Goal: Transaction & Acquisition: Request a Demo

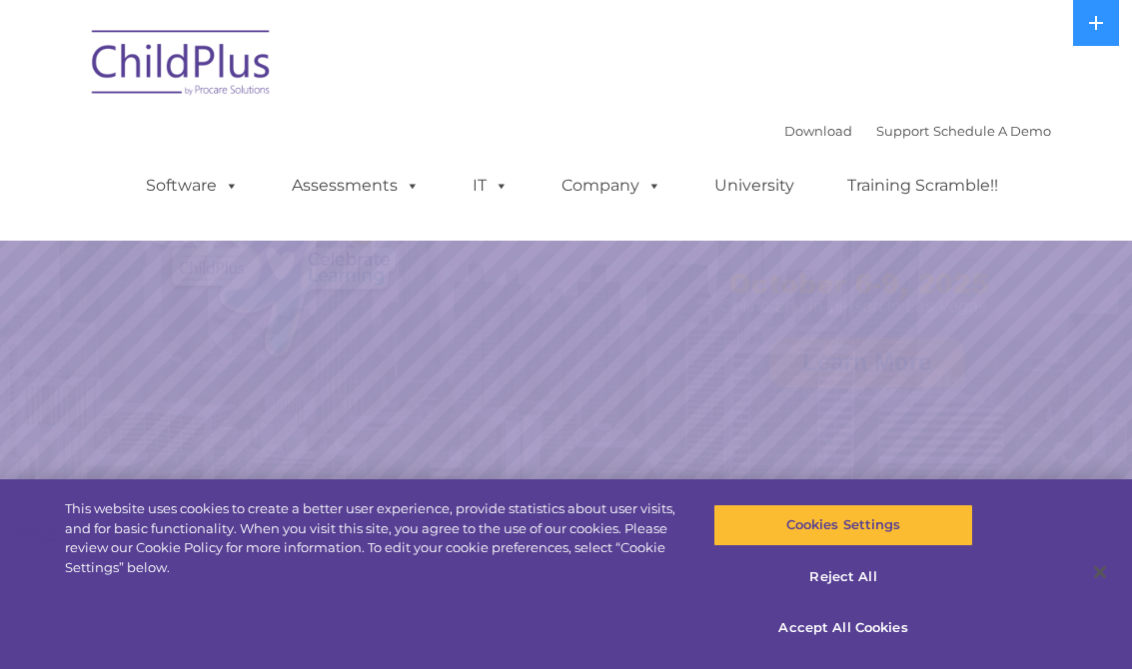
select select "MEDIUM"
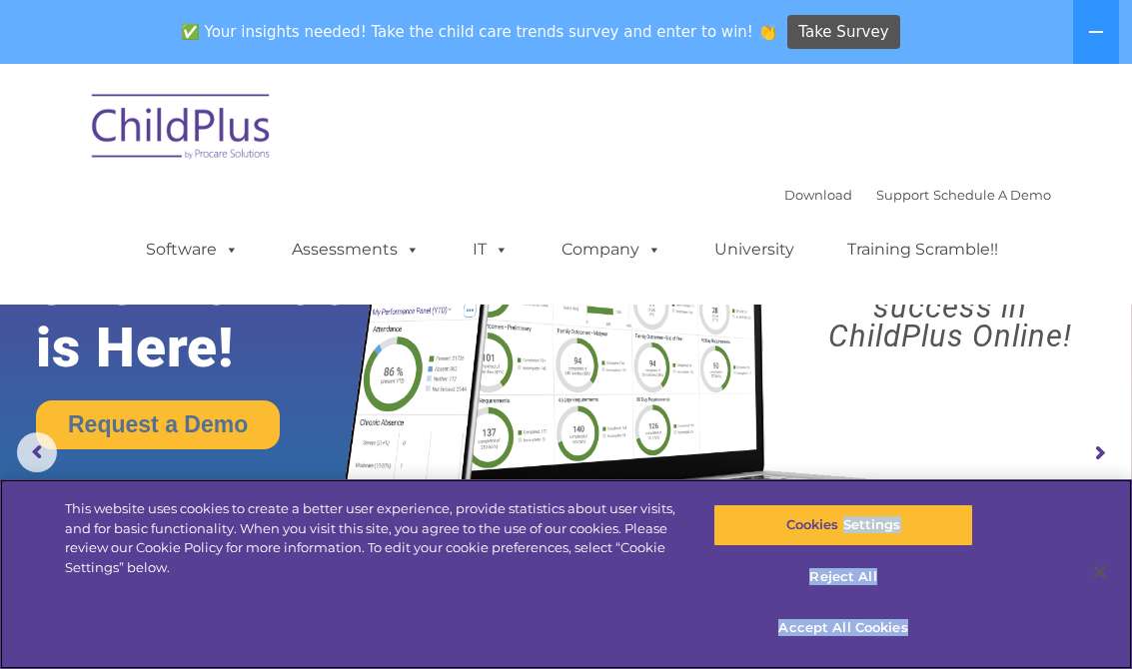
click at [1028, 595] on div "This website uses cookies to create a better user experience, provide statistic…" at bounding box center [566, 575] width 1132 height 190
click at [727, 594] on button "Reject All" at bounding box center [843, 578] width 261 height 42
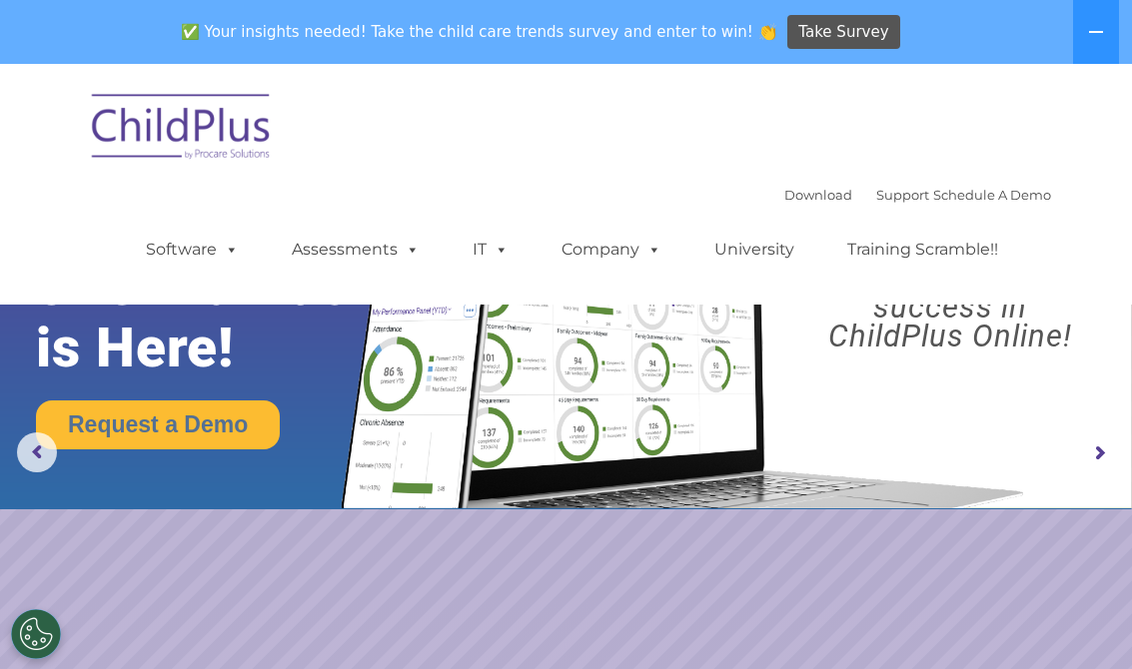
click at [921, 558] on rs-slide "Request a Demo The Future of ChildPlus is Here! Boost your productivity and str…" at bounding box center [566, 453] width 1132 height 779
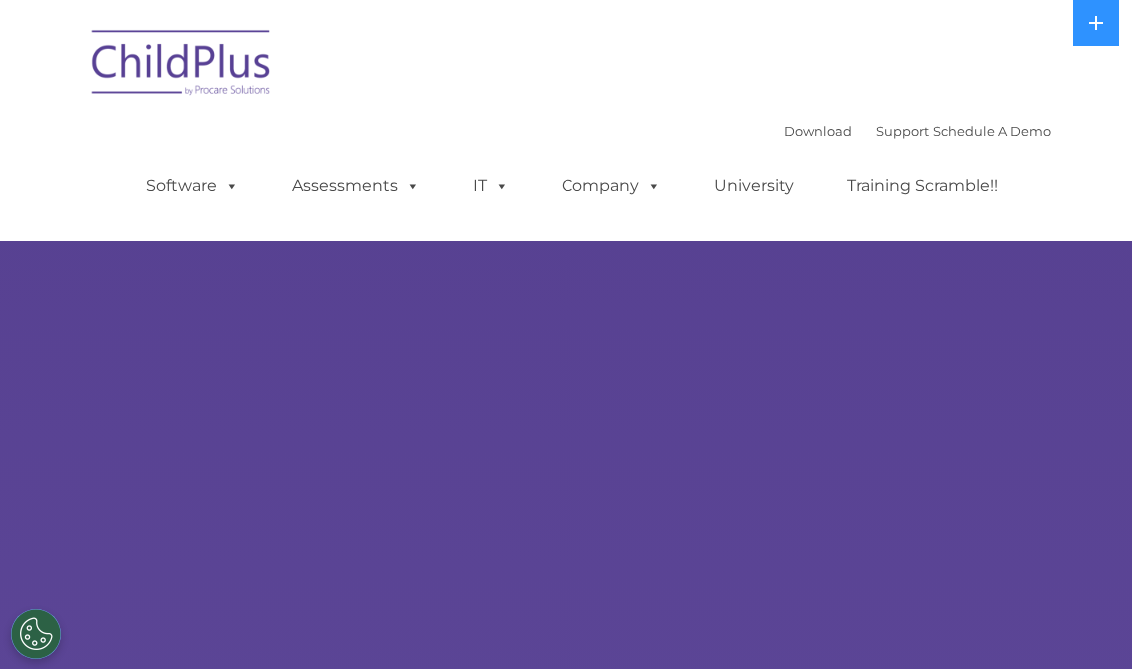
select select "MEDIUM"
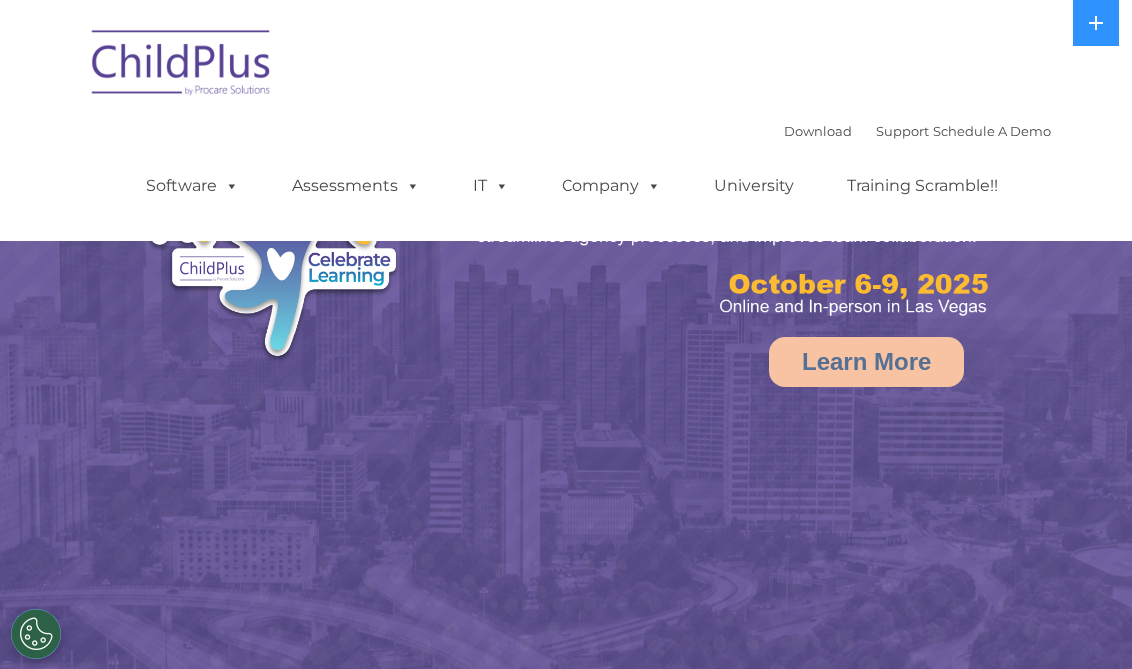
select select "MEDIUM"
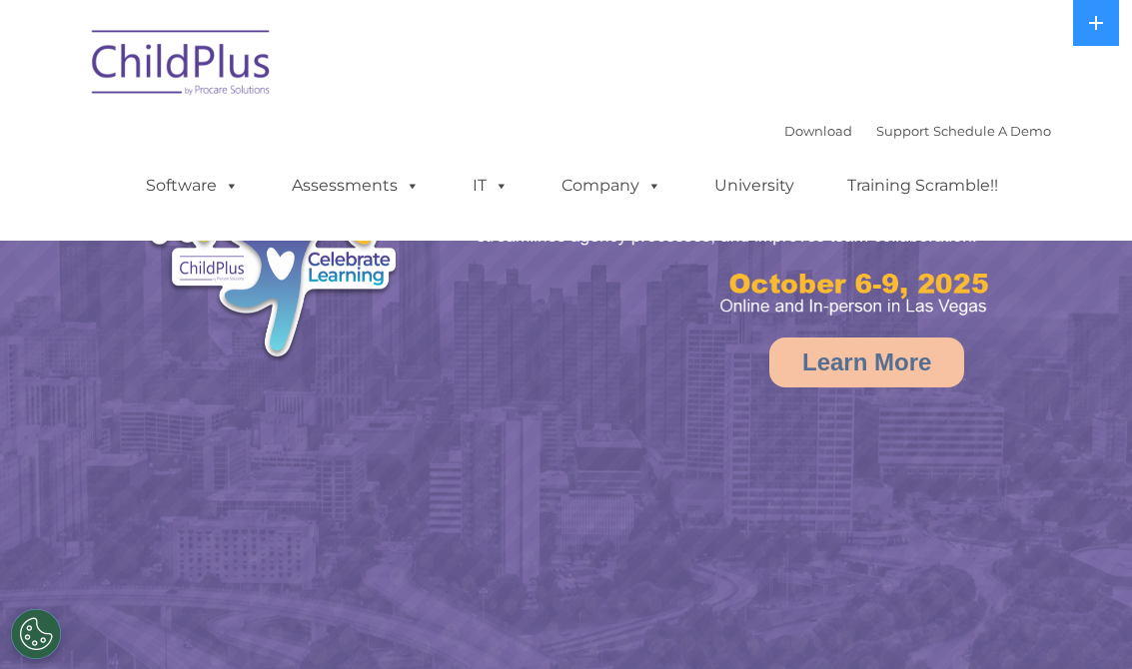
select select "MEDIUM"
